Goal: Task Accomplishment & Management: Complete application form

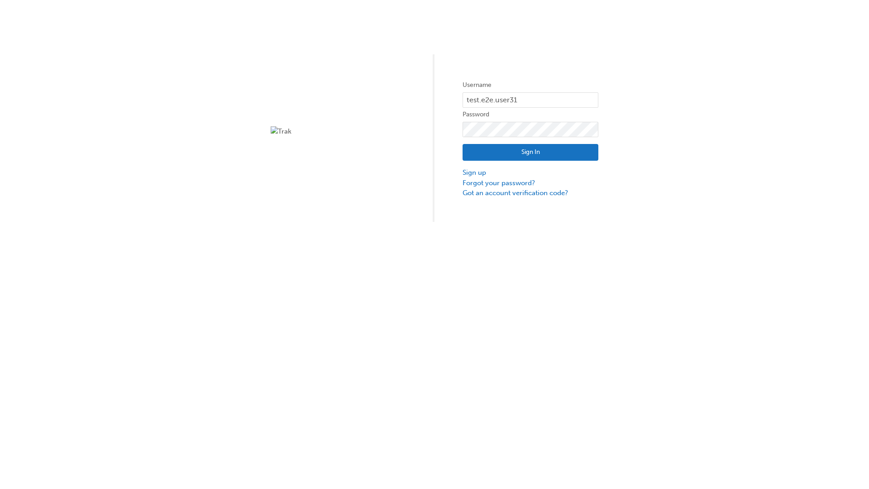
type input "test.e2e.user31"
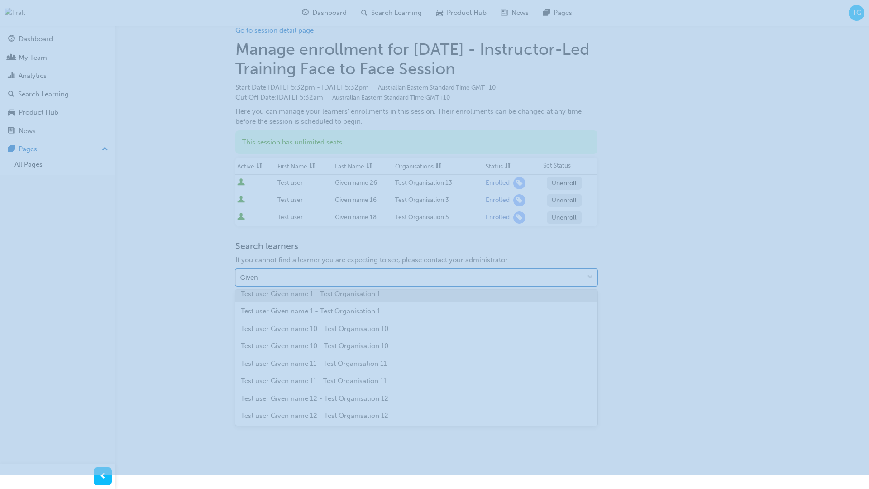
scroll to position [14, 0]
